Goal: Transaction & Acquisition: Obtain resource

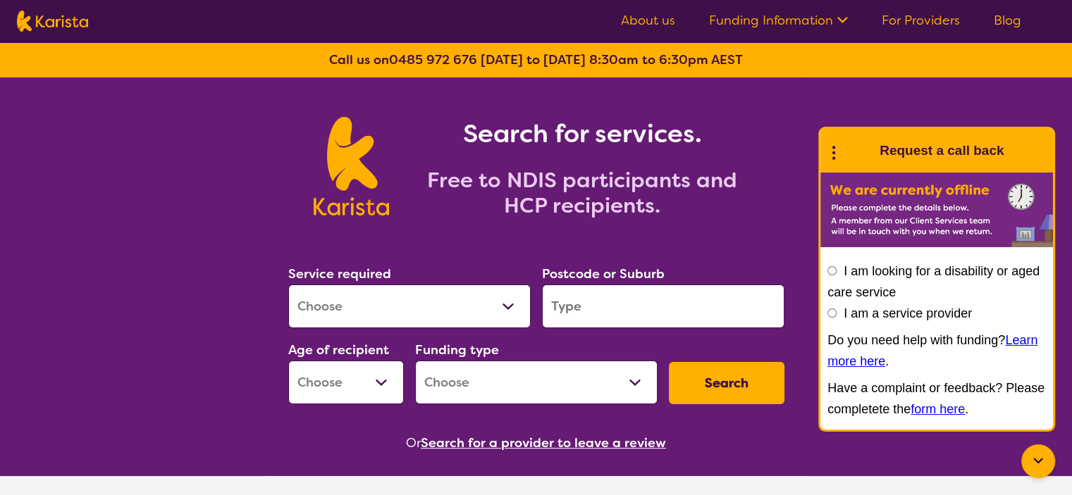
drag, startPoint x: 0, startPoint y: 0, endPoint x: 507, endPoint y: 301, distance: 589.8
click at [507, 301] on select "Allied Health Assistant Assessment (ADHD or Autism) Behaviour support Counselli…" at bounding box center [409, 307] width 242 height 44
select select "Speech therapy"
click at [288, 285] on select "Allied Health Assistant Assessment (ADHD or Autism) Behaviour support Counselli…" at bounding box center [409, 307] width 242 height 44
click at [612, 292] on input "search" at bounding box center [663, 307] width 242 height 44
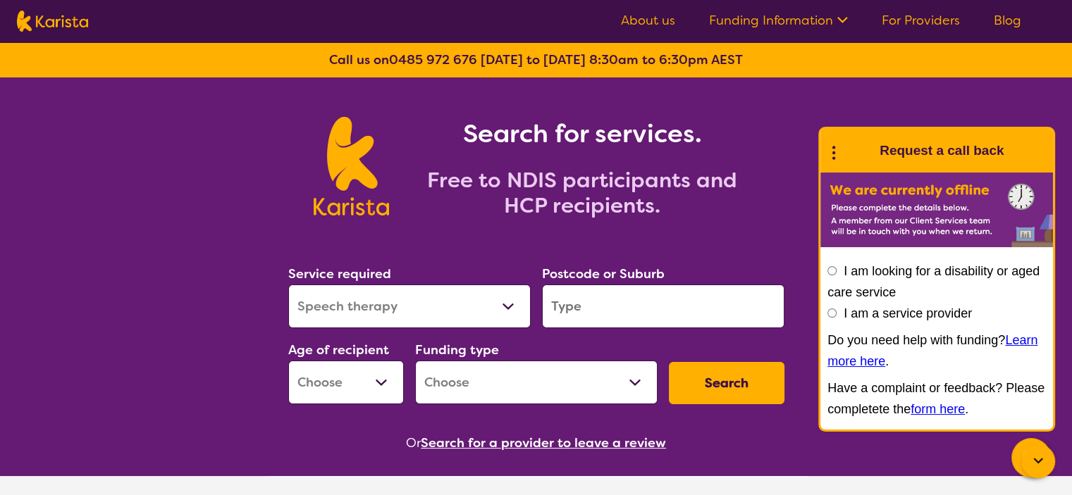
type input "3029"
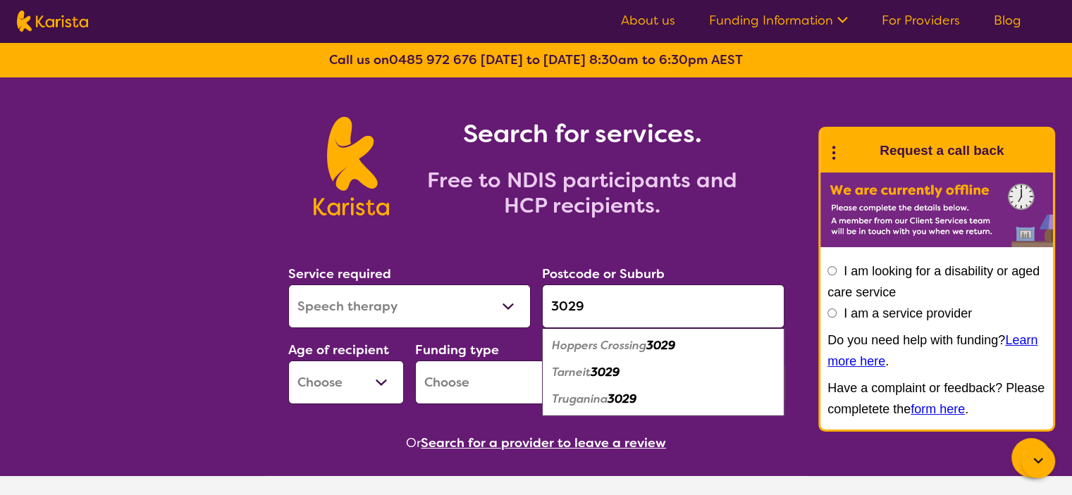
click at [569, 371] on em "Tarneit" at bounding box center [571, 372] width 39 height 15
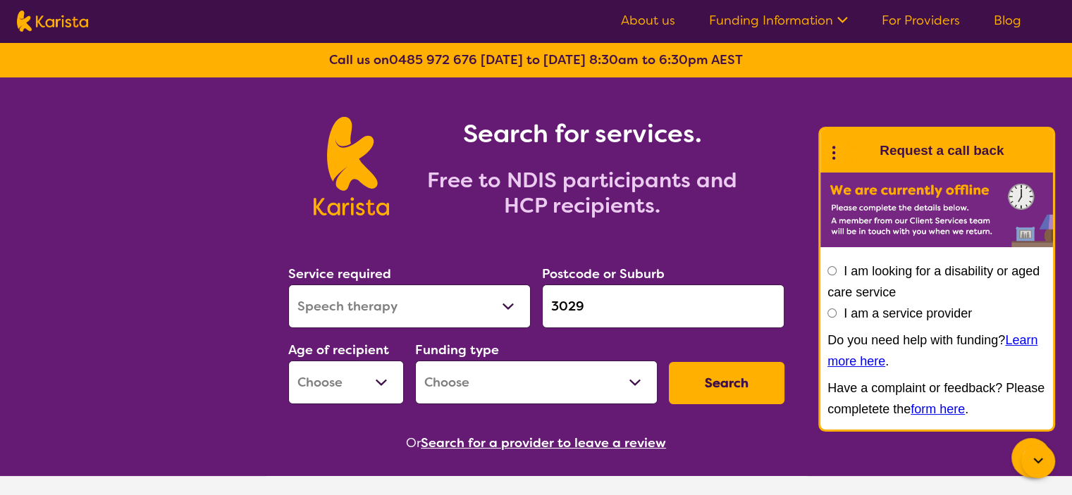
click at [384, 377] on select "Early Childhood - 0 to 9 Child - 10 to 11 Adolescent - 12 to 17 Adult - 18 to 6…" at bounding box center [346, 383] width 116 height 44
select select "EC"
click at [288, 361] on select "Early Childhood - 0 to 9 Child - 10 to 11 Adolescent - 12 to 17 Adult - 18 to 6…" at bounding box center [346, 383] width 116 height 44
click at [479, 372] on select "Home Care Package (HCP) National Disability Insurance Scheme (NDIS) I don't know" at bounding box center [536, 383] width 242 height 44
select select "NDIS"
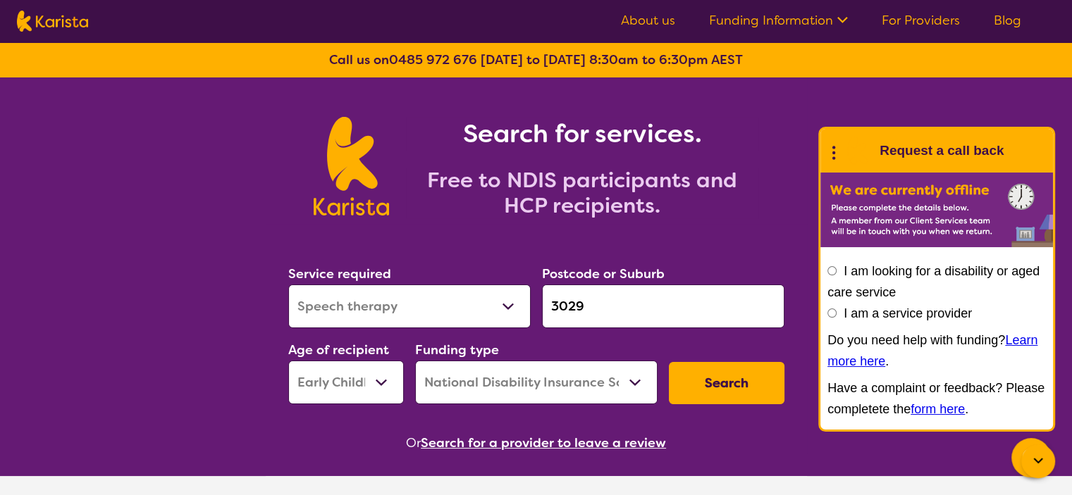
click at [415, 361] on select "Home Care Package (HCP) National Disability Insurance Scheme (NDIS) I don't know" at bounding box center [536, 383] width 242 height 44
click at [720, 390] on button "Search" at bounding box center [727, 383] width 116 height 42
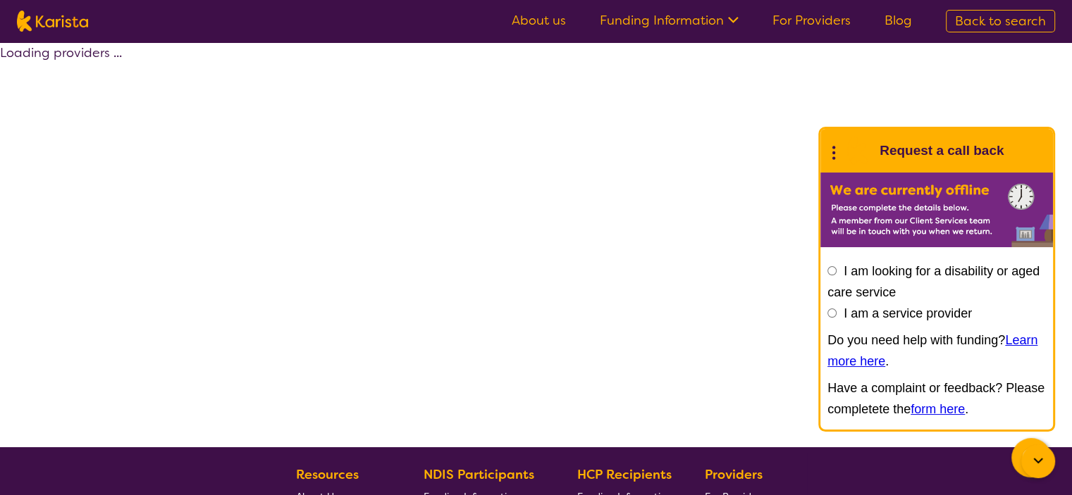
select select "by_score"
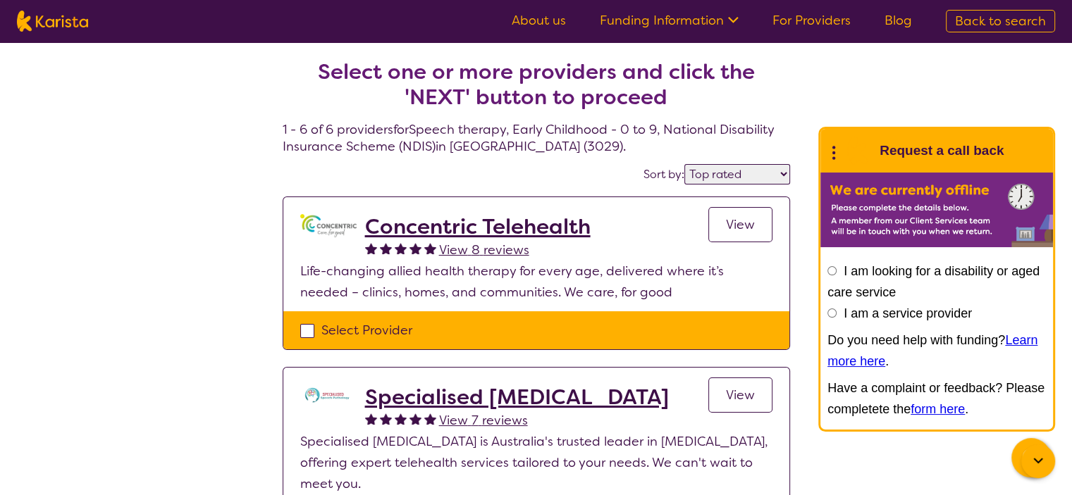
click at [460, 224] on h2 "Concentric Telehealth" at bounding box center [477, 226] width 225 height 25
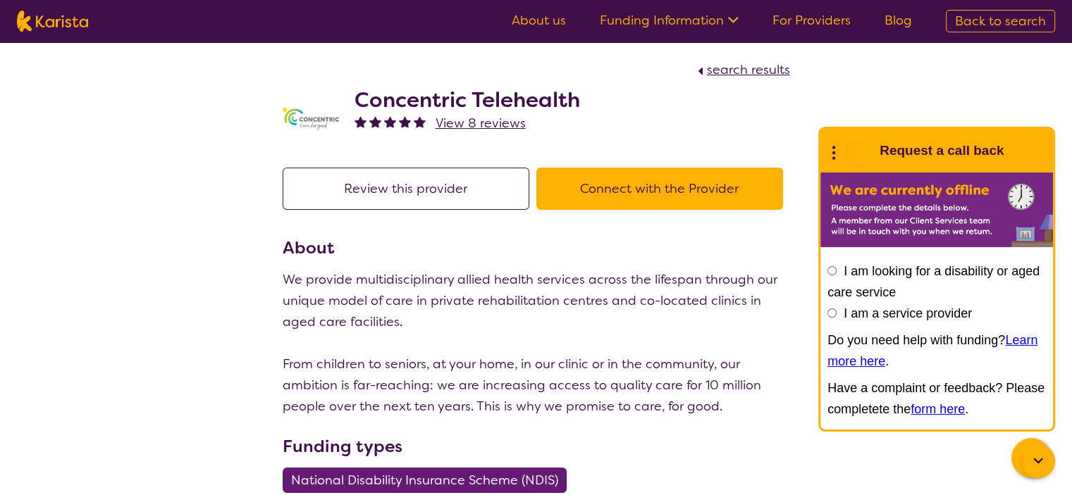
select select "by_score"
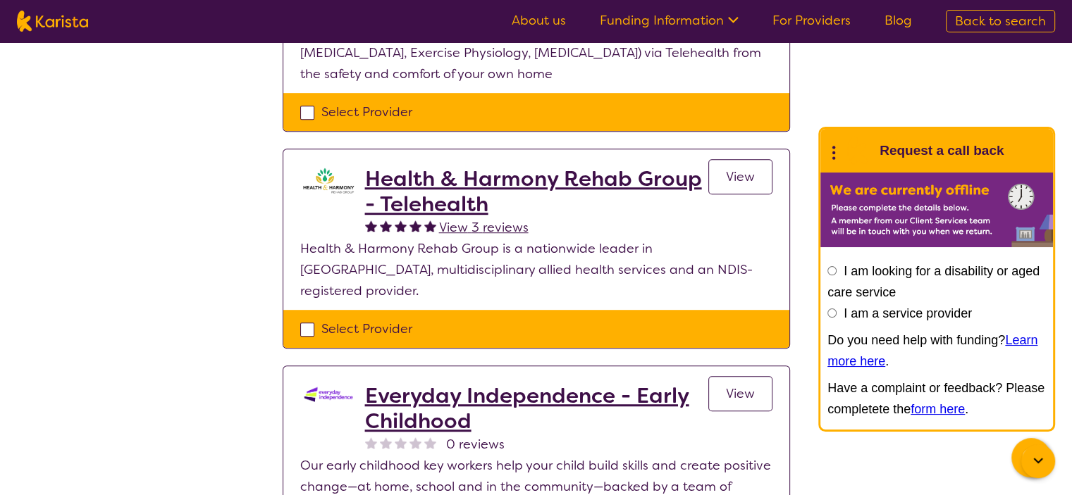
scroll to position [805, 0]
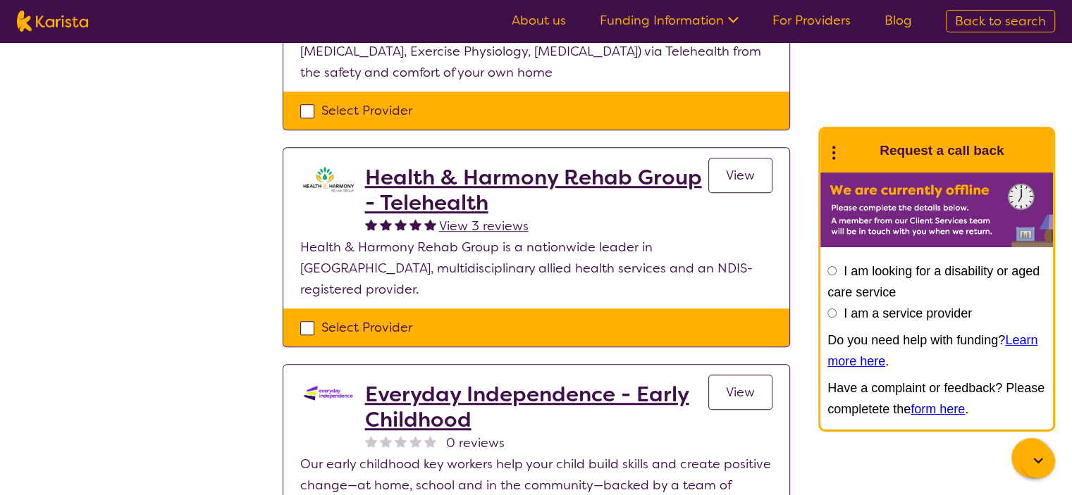
drag, startPoint x: 511, startPoint y: 175, endPoint x: 104, endPoint y: 327, distance: 434.7
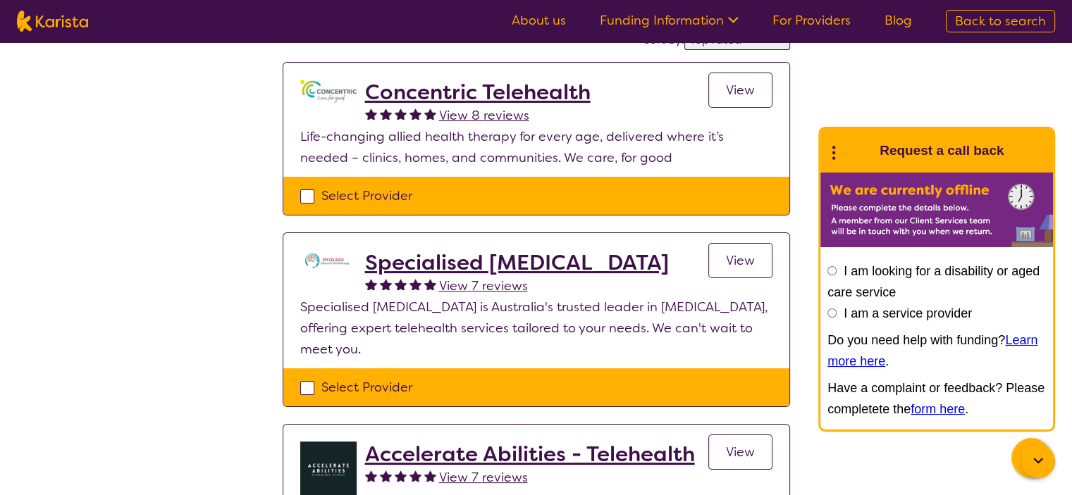
scroll to position [135, 0]
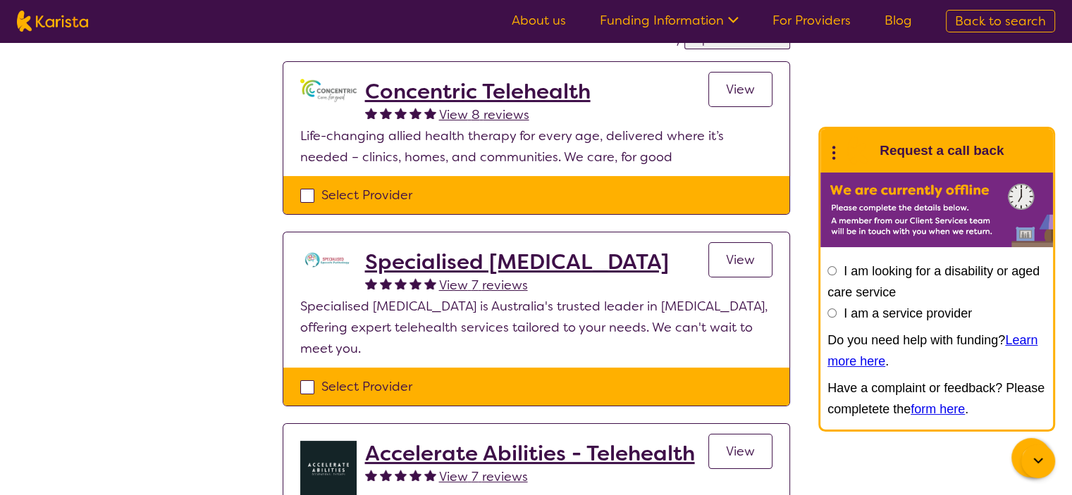
click at [520, 264] on h2 "Specialised Speech Pathology" at bounding box center [517, 261] width 304 height 25
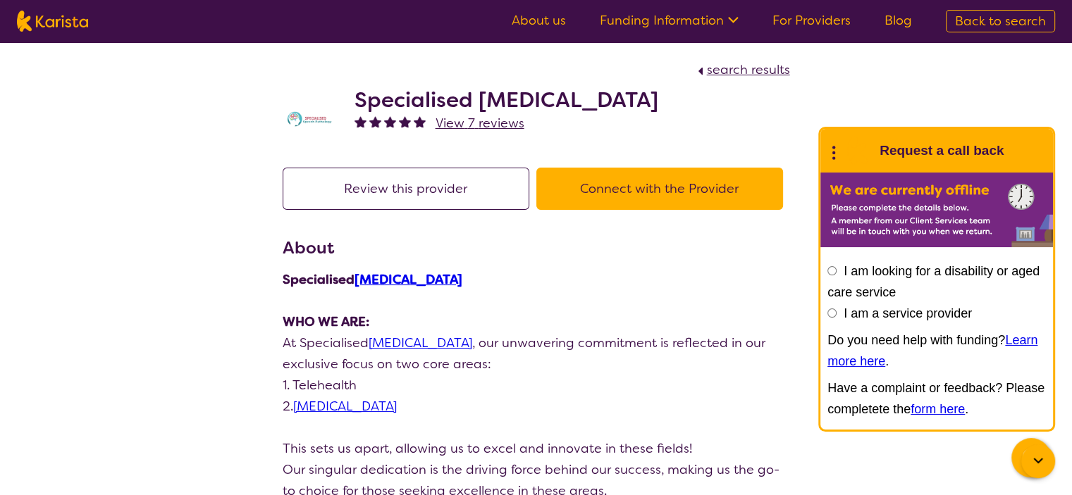
click at [645, 194] on button "Connect with the Provider" at bounding box center [659, 189] width 247 height 42
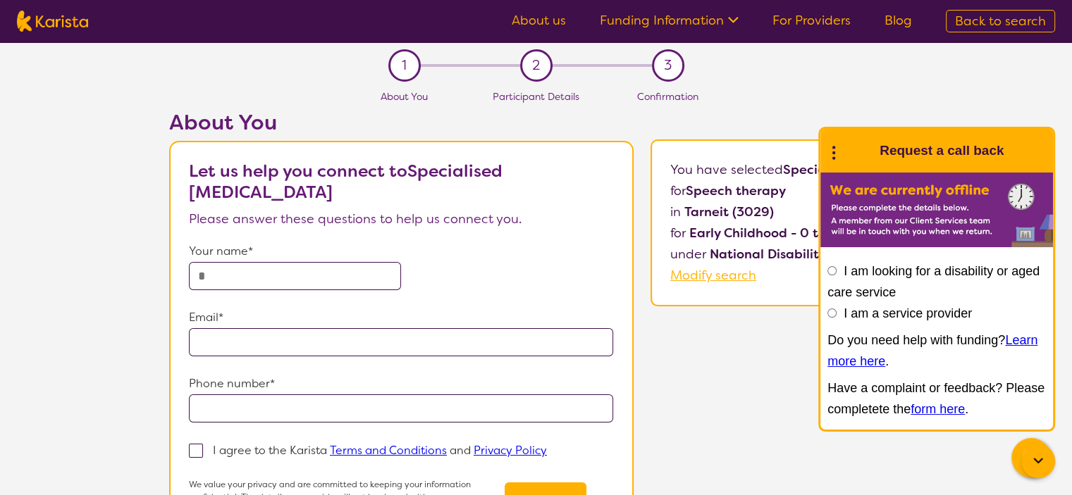
click at [734, 346] on div "About You Let us help you connect to Specialised Speech Pathology Please answer…" at bounding box center [589, 344] width 966 height 468
click at [1033, 456] on icon at bounding box center [1037, 461] width 17 height 17
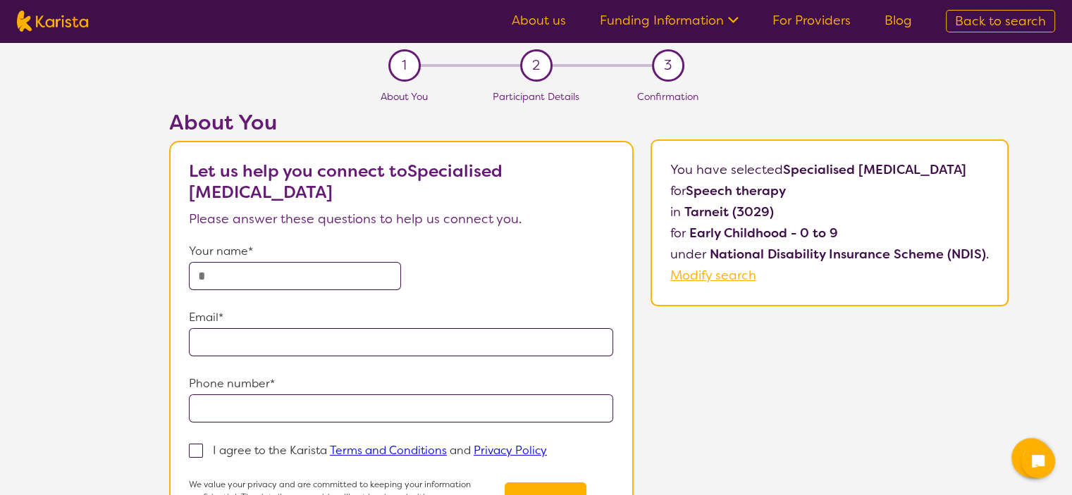
click at [341, 274] on input "text" at bounding box center [295, 276] width 212 height 28
type input "**********"
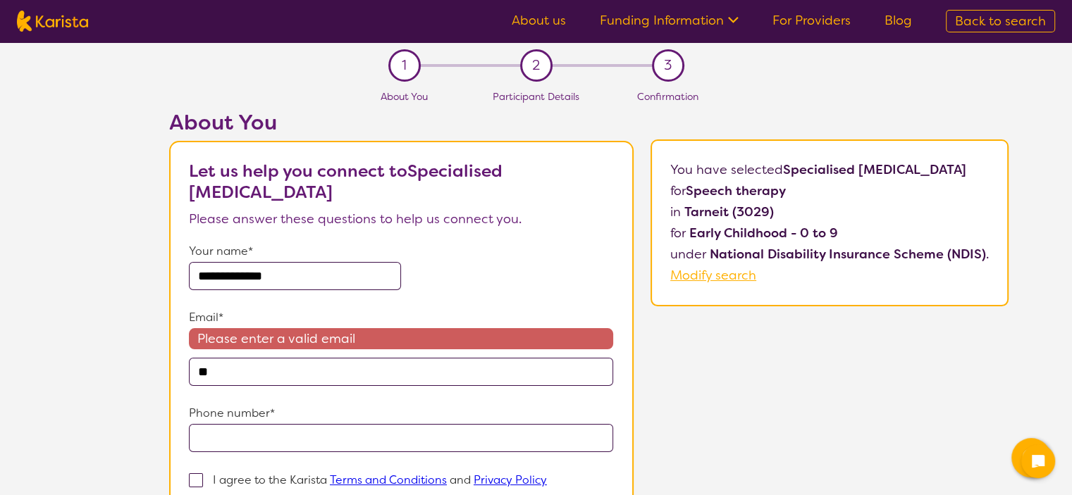
type input "**********"
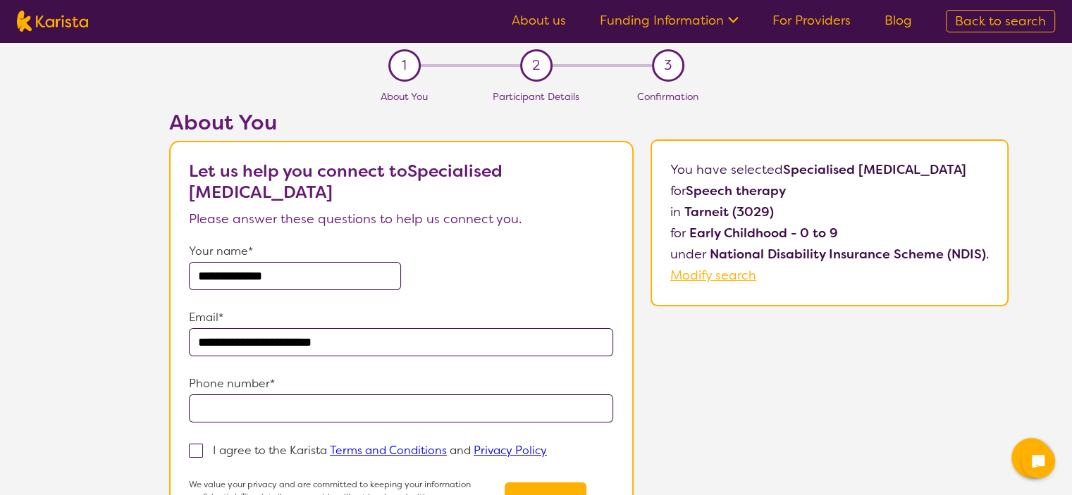
click at [285, 422] on input "tel" at bounding box center [401, 409] width 424 height 28
type input "**********"
click at [192, 442] on label "I agree to the Karista Terms and Conditions and Privacy Policy" at bounding box center [372, 450] width 367 height 17
click at [547, 445] on input "I agree to the Karista Terms and Conditions and Privacy Policy" at bounding box center [551, 449] width 9 height 9
checkbox input "true"
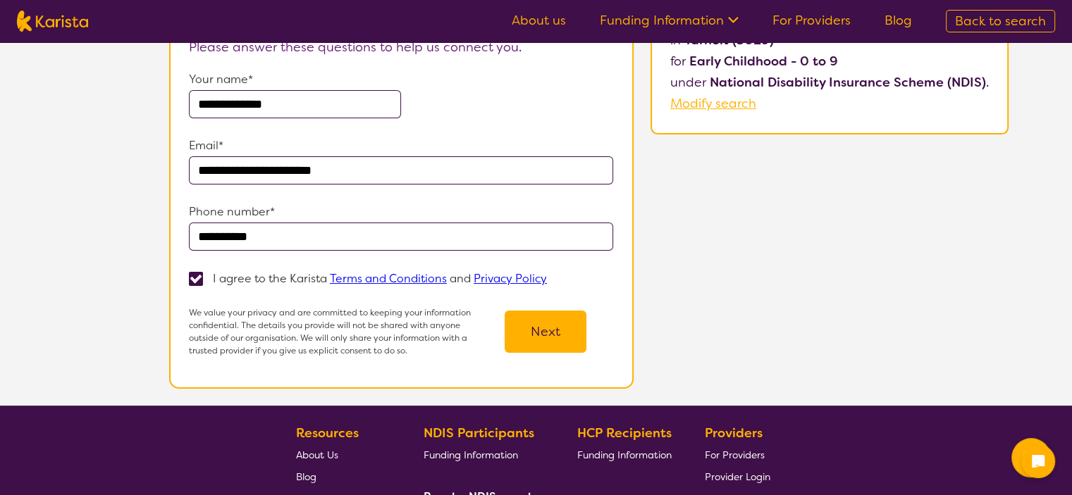
scroll to position [211, 0]
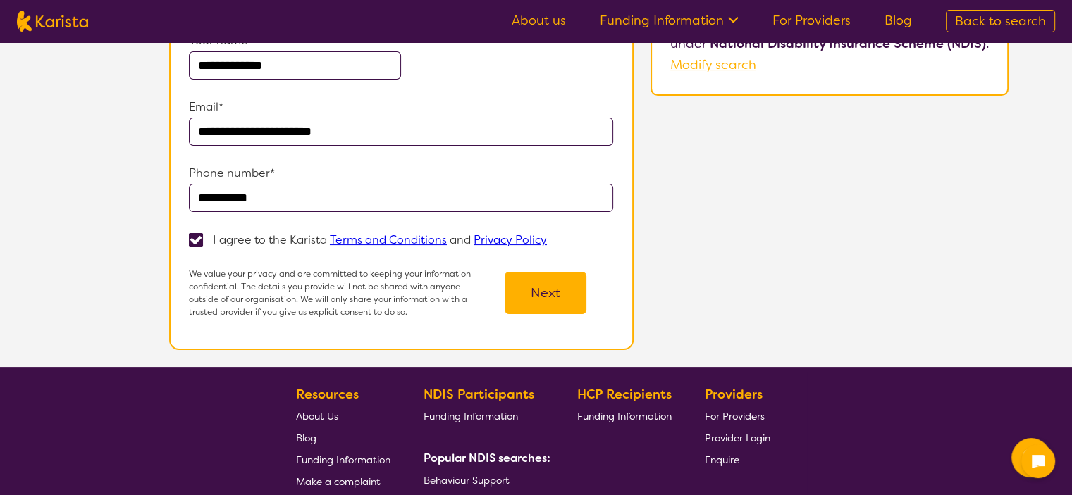
click at [542, 294] on button "Next" at bounding box center [545, 293] width 82 height 42
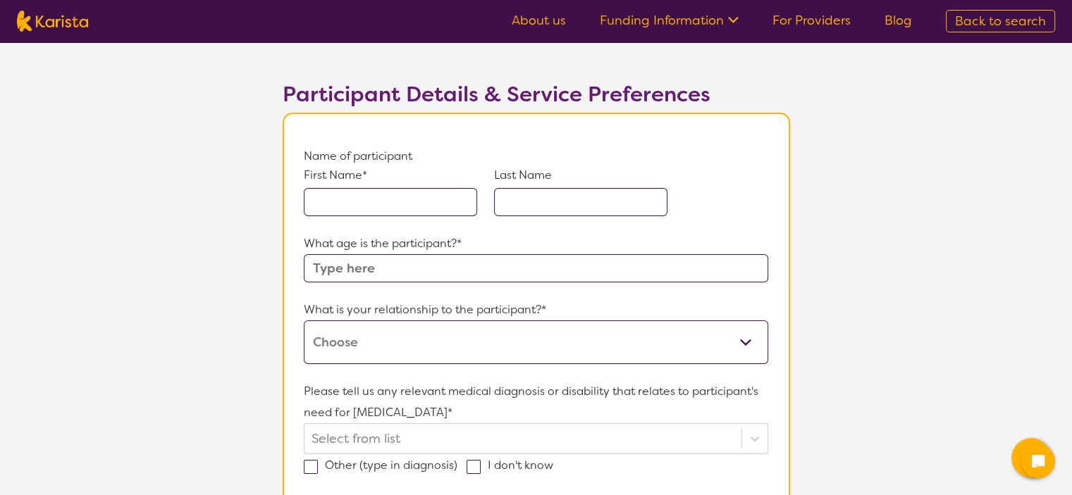
scroll to position [63, 0]
click at [345, 340] on select "This request is for myself I am their parent I am their child I am their spouse…" at bounding box center [536, 342] width 464 height 44
select select "I am their parent"
click at [304, 320] on select "This request is for myself I am their parent I am their child I am their spouse…" at bounding box center [536, 342] width 464 height 44
click at [340, 209] on input "text" at bounding box center [390, 201] width 173 height 28
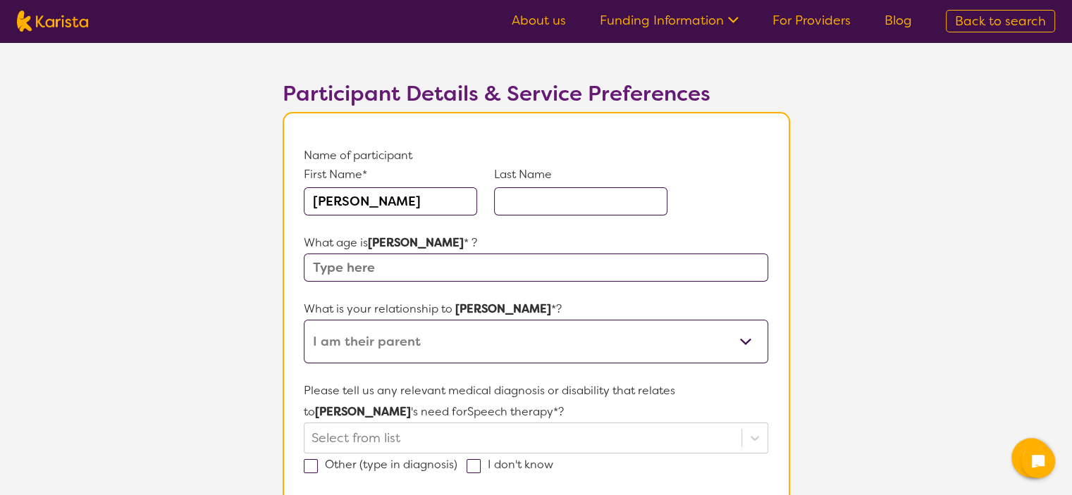
type input "Akshaya"
type input "Patel"
click at [380, 194] on input "Akshaya" at bounding box center [390, 201] width 173 height 28
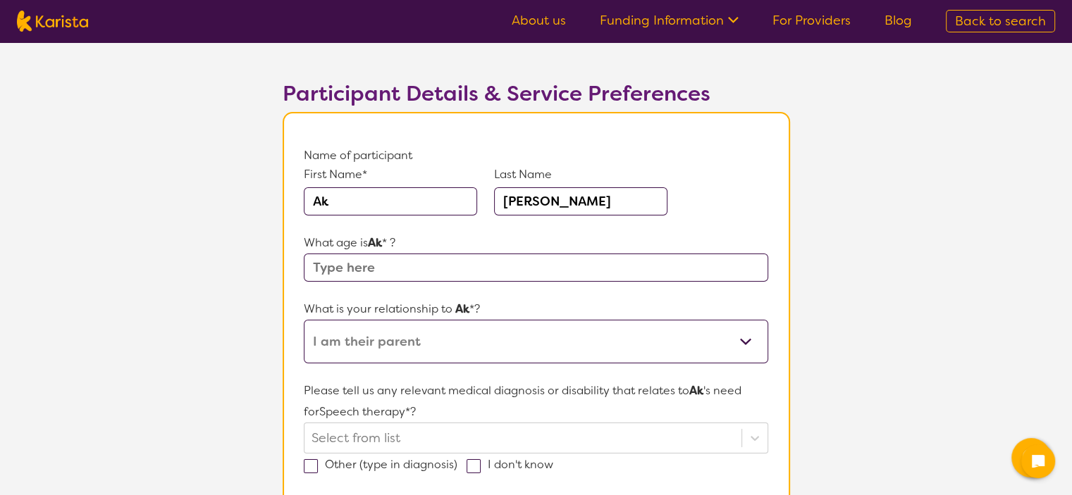
type input "A"
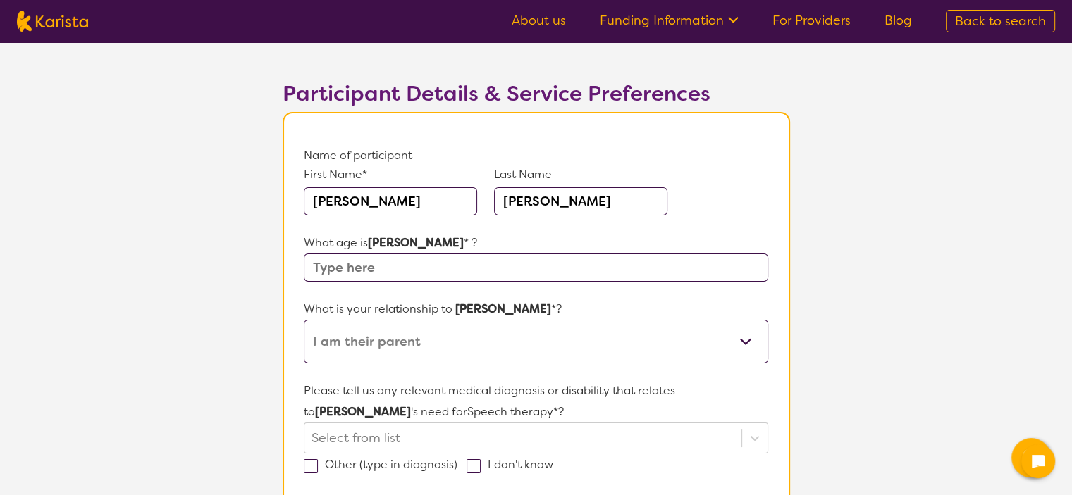
type input "Aaradhaya"
click at [360, 273] on input "text" at bounding box center [536, 268] width 464 height 28
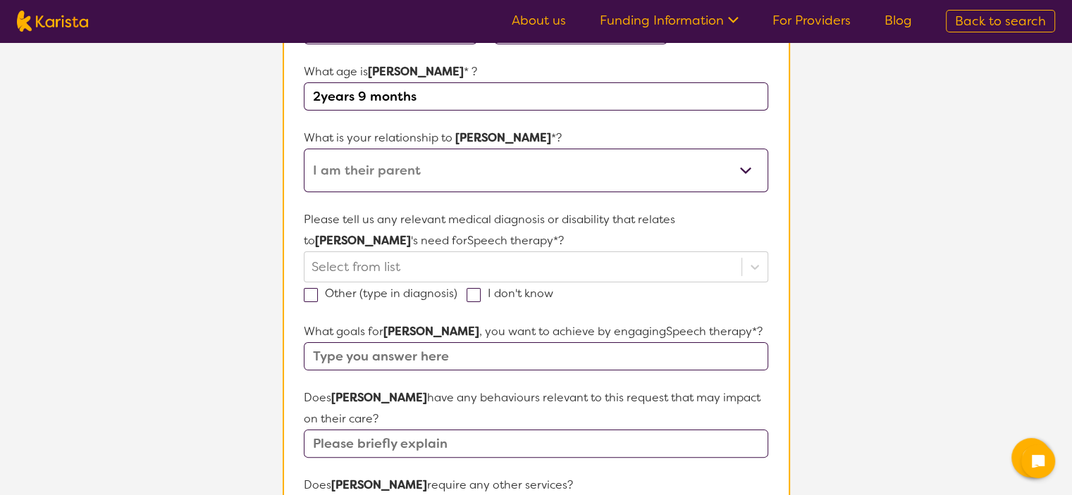
scroll to position [240, 0]
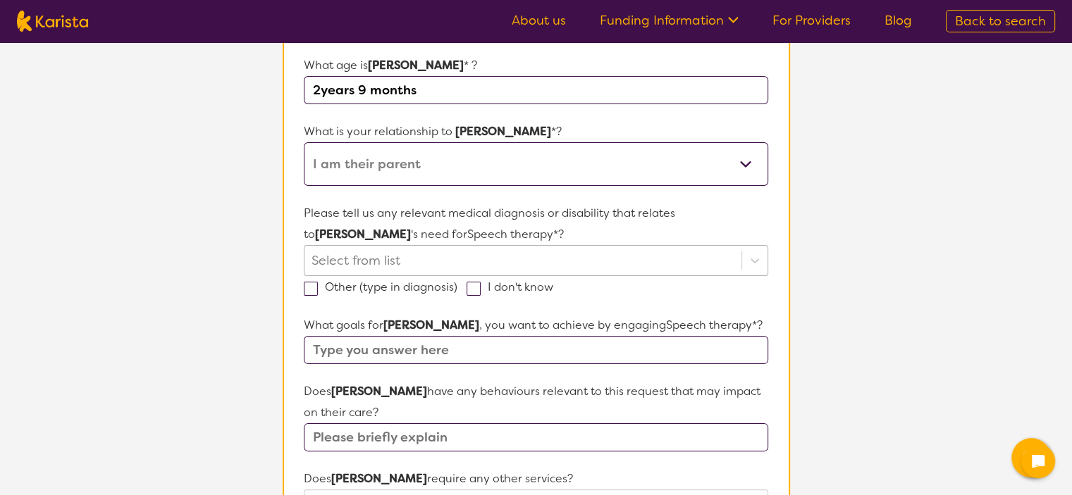
type input "2years 9 months"
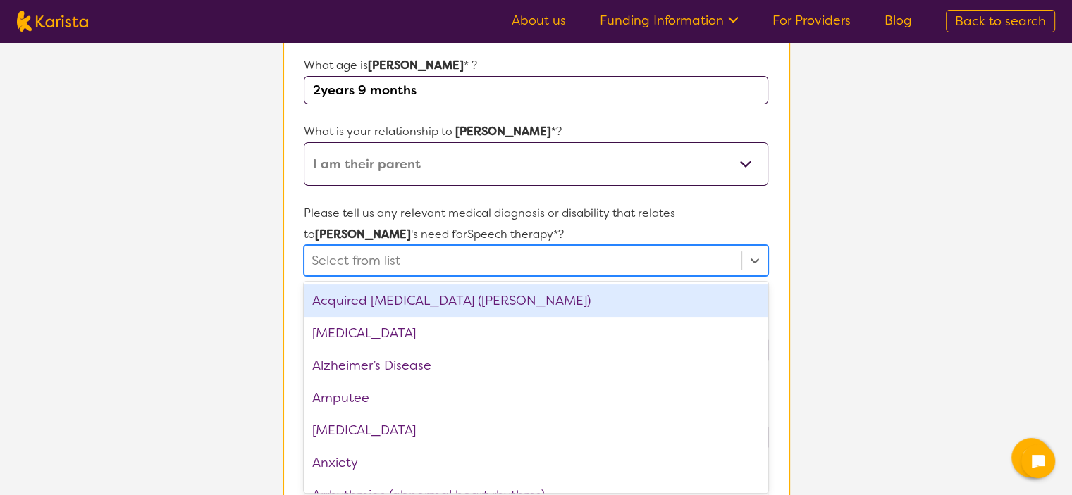
click at [509, 253] on div at bounding box center [522, 261] width 422 height 24
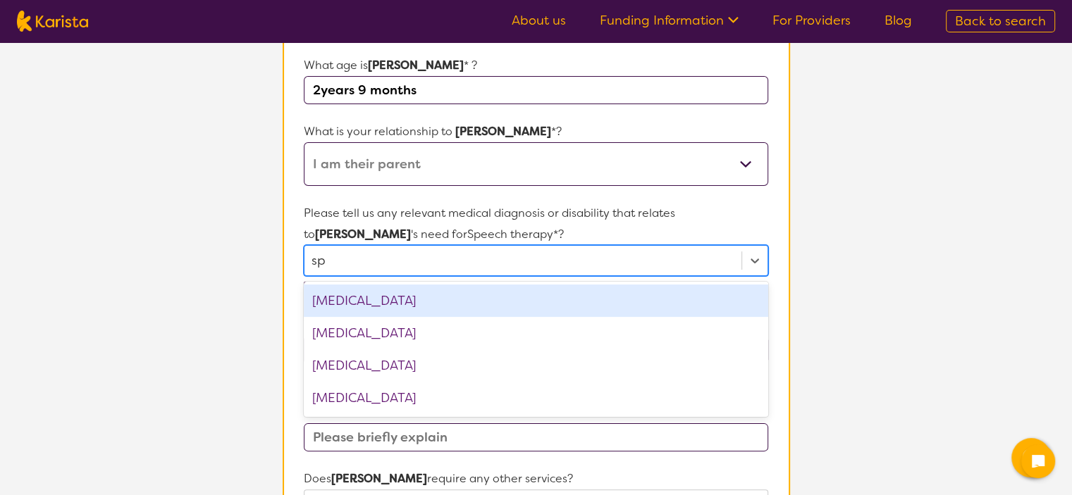
scroll to position [0, 0]
type input "s"
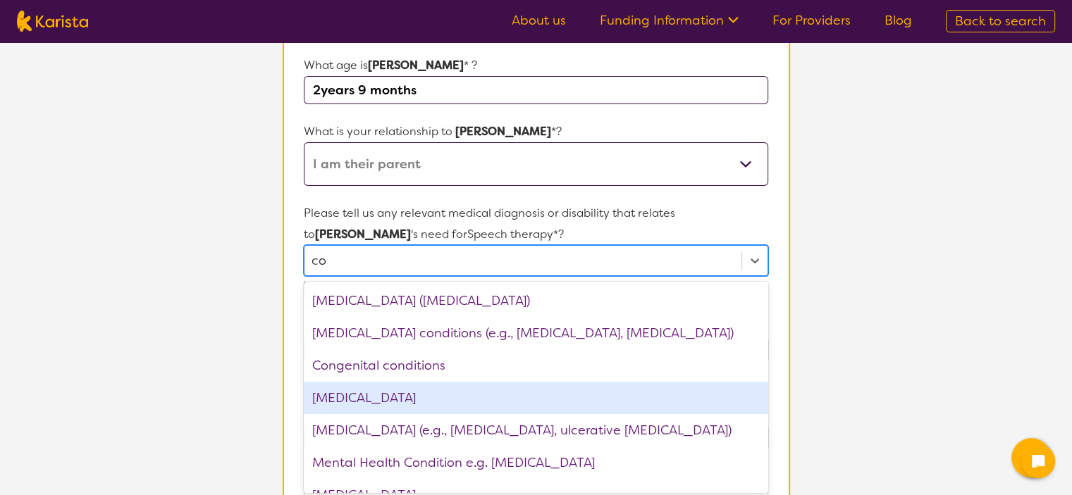
type input "c"
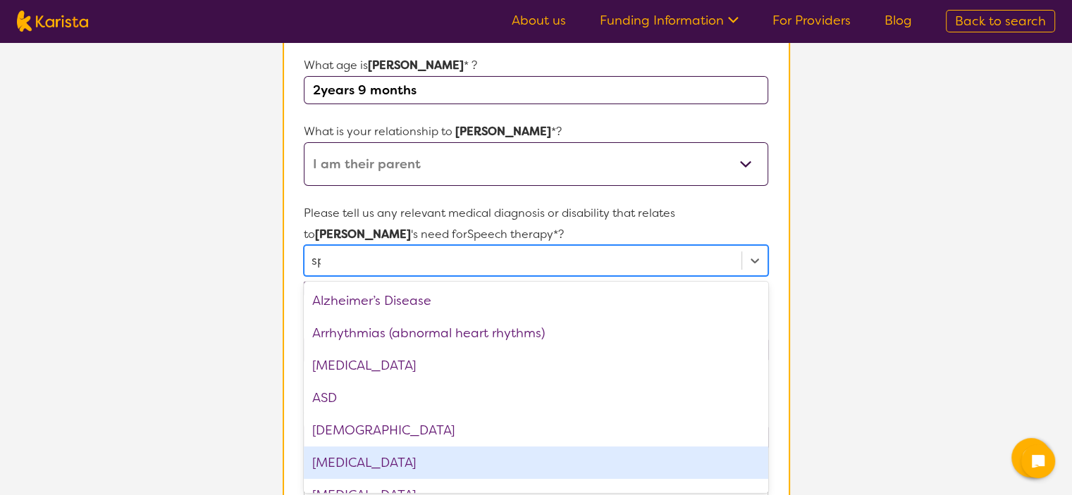
type input "s"
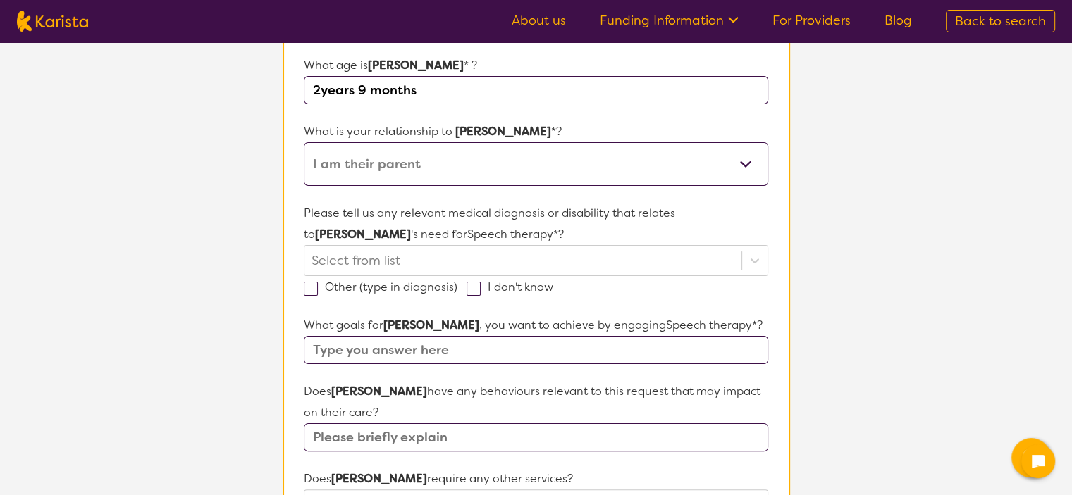
click at [217, 318] on section "L About You 2 Participant Details 3 Confirmation Participant Details & Service …" at bounding box center [536, 423] width 1072 height 1242
click at [472, 285] on span at bounding box center [473, 289] width 14 height 14
click at [553, 285] on input "I don't know" at bounding box center [557, 286] width 9 height 9
checkbox input "true"
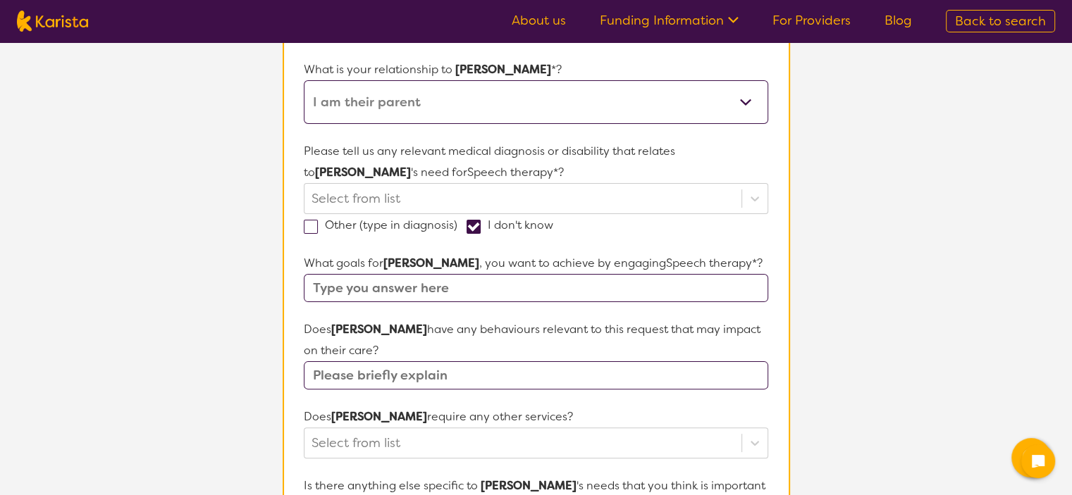
scroll to position [304, 0]
click at [444, 286] on input "text" at bounding box center [536, 287] width 464 height 28
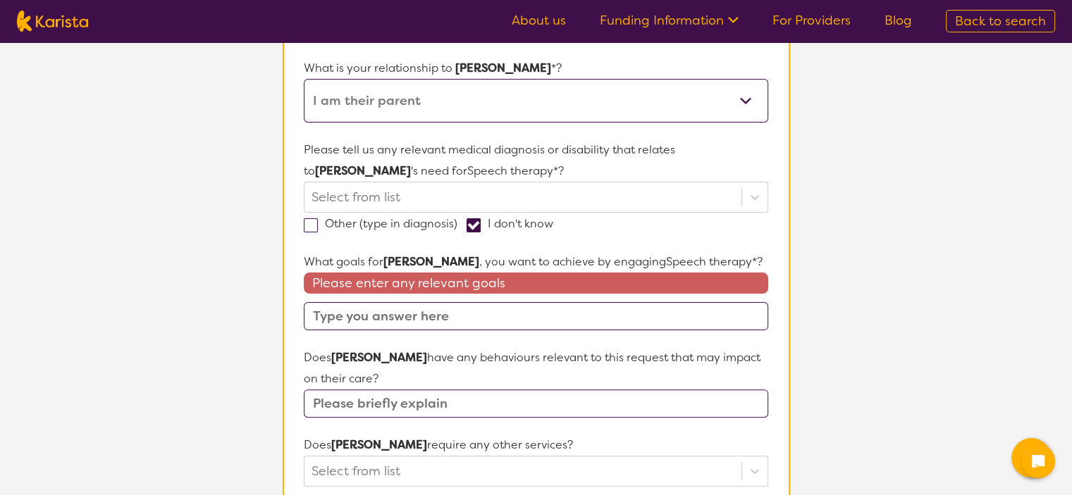
click at [392, 371] on div "Does Aaradhaya have any behaviours relevant to this request that may impact on …" at bounding box center [536, 382] width 464 height 70
type input "Y"
type input "no"
click at [407, 317] on input "text" at bounding box center [536, 316] width 464 height 28
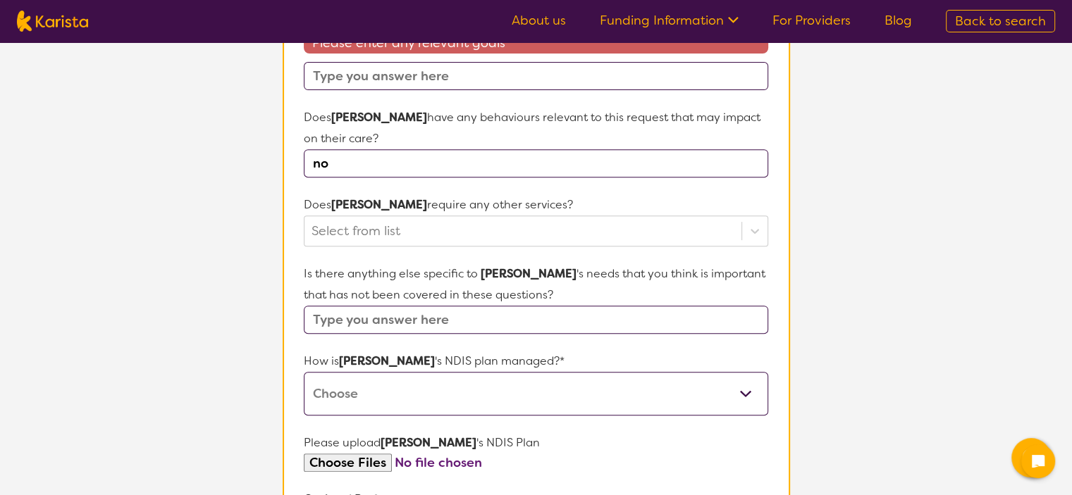
scroll to position [544, 0]
click at [752, 236] on div at bounding box center [754, 230] width 25 height 25
click at [831, 231] on section "L About You 2 Participant Details 3 Confirmation Participant Details & Service …" at bounding box center [536, 134] width 1072 height 1272
click at [589, 319] on input "text" at bounding box center [536, 320] width 464 height 28
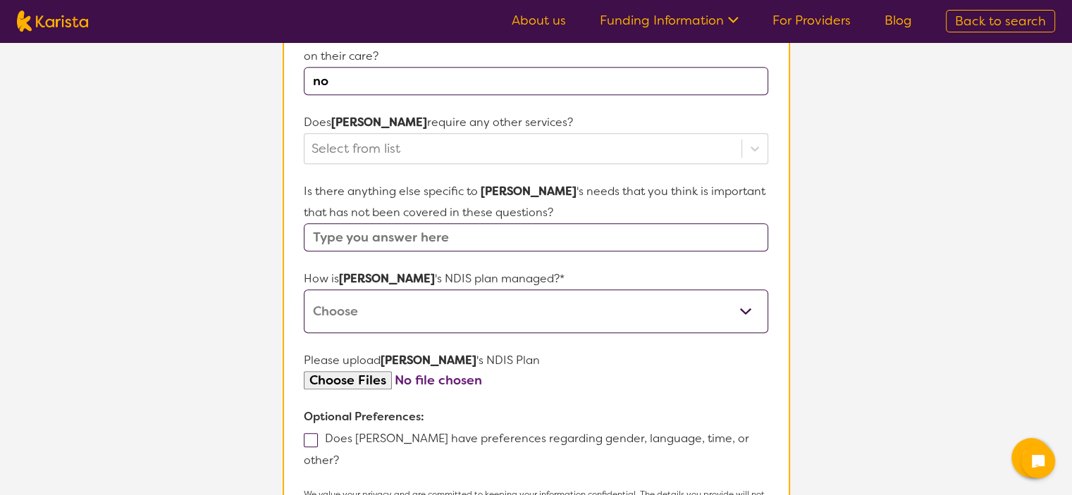
scroll to position [628, 0]
click at [589, 319] on select "Self-managed NDIS plan Managed by a registered plan management provider (not th…" at bounding box center [536, 310] width 464 height 44
select select "Self Managed"
click at [304, 288] on select "Self-managed NDIS plan Managed by a registered plan management provider (not th…" at bounding box center [536, 310] width 464 height 44
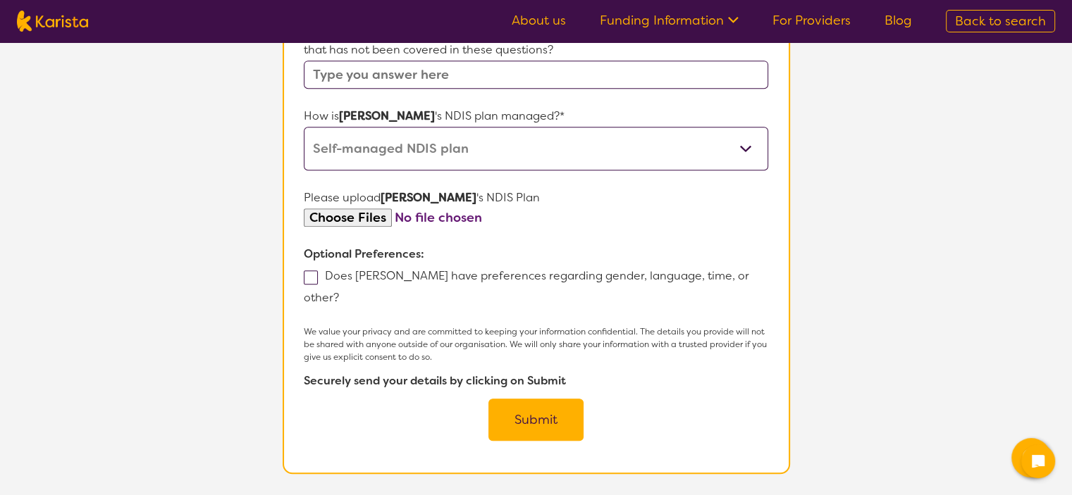
scroll to position [790, 0]
click at [306, 273] on span at bounding box center [311, 277] width 14 height 14
click at [339, 292] on input "Does Aaradhaya have preferences regarding gender, language, time, or other?" at bounding box center [343, 296] width 9 height 9
checkbox input "true"
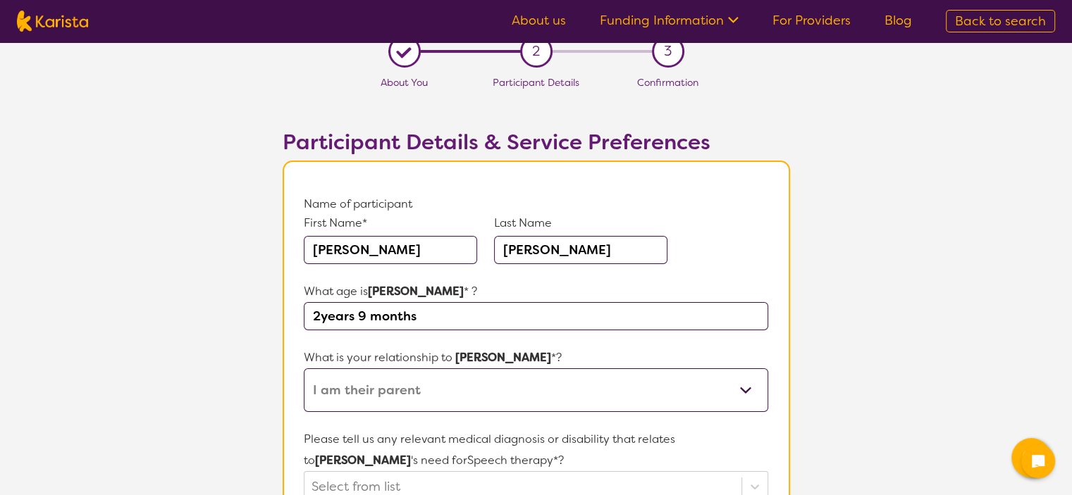
scroll to position [0, 0]
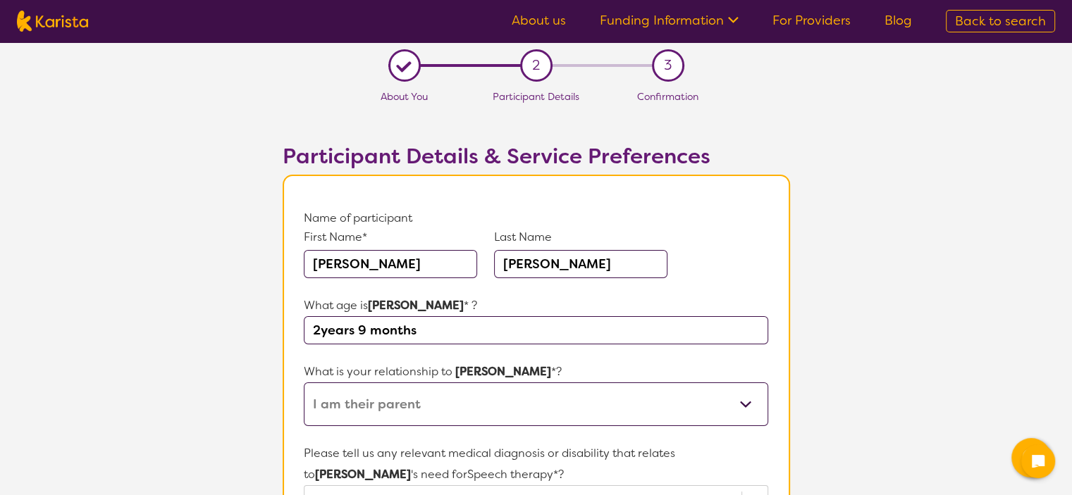
click at [523, 16] on link "About us" at bounding box center [539, 20] width 54 height 17
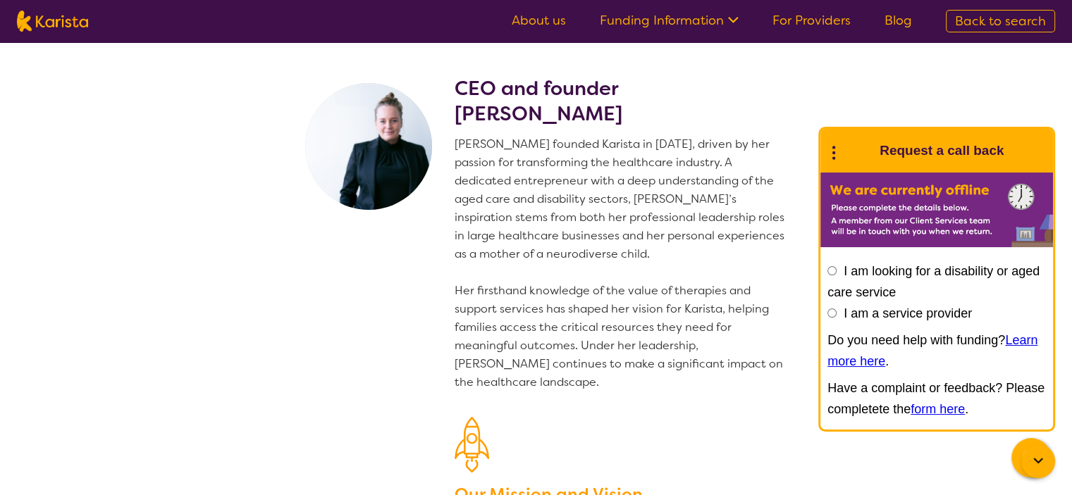
click at [657, 15] on link "Funding Information" at bounding box center [669, 20] width 139 height 17
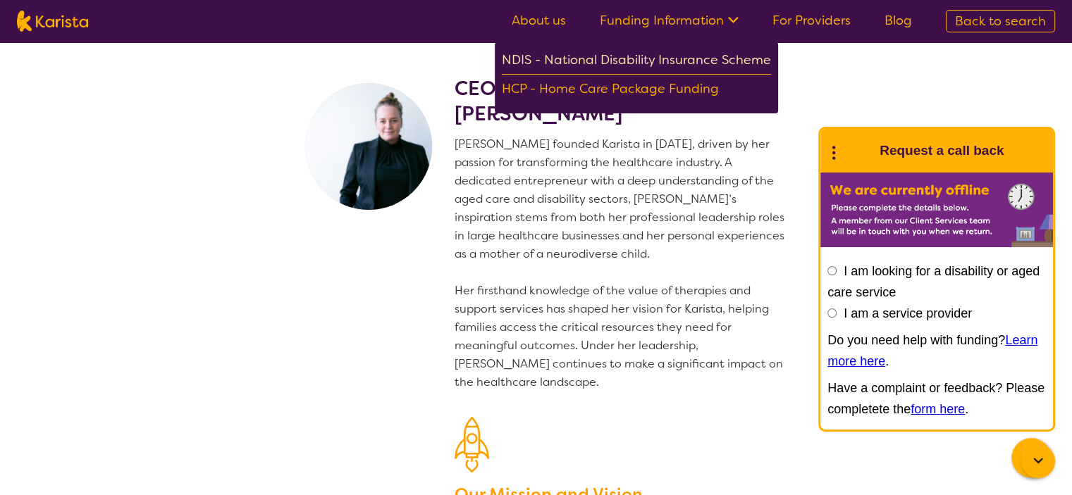
click at [616, 65] on div "NDIS - National Disability Insurance Scheme" at bounding box center [636, 61] width 269 height 25
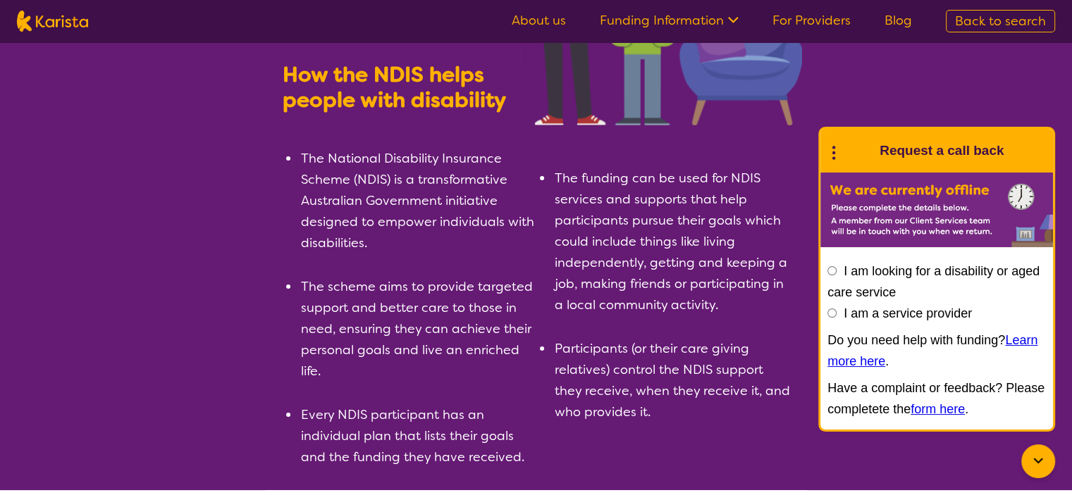
scroll to position [224, 0]
